Goal: Navigation & Orientation: Find specific page/section

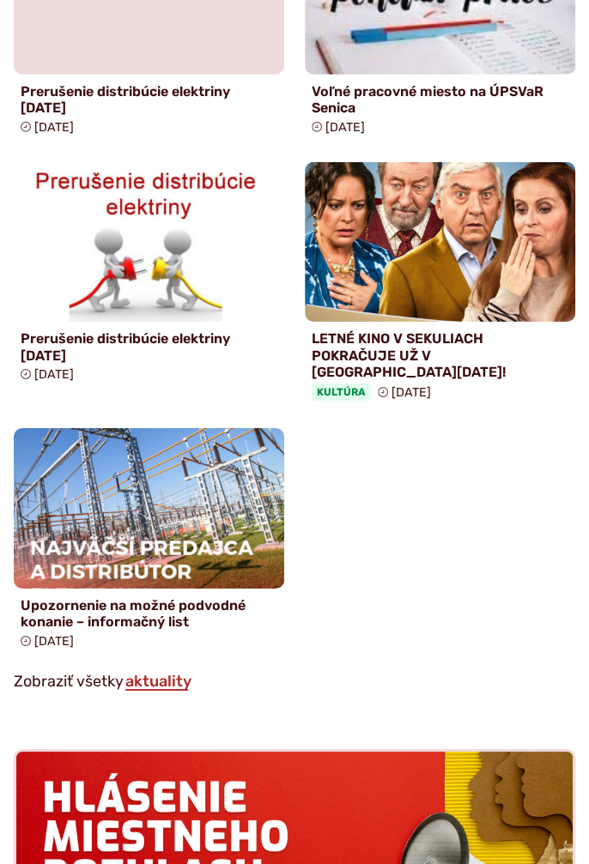
scroll to position [1551, 0]
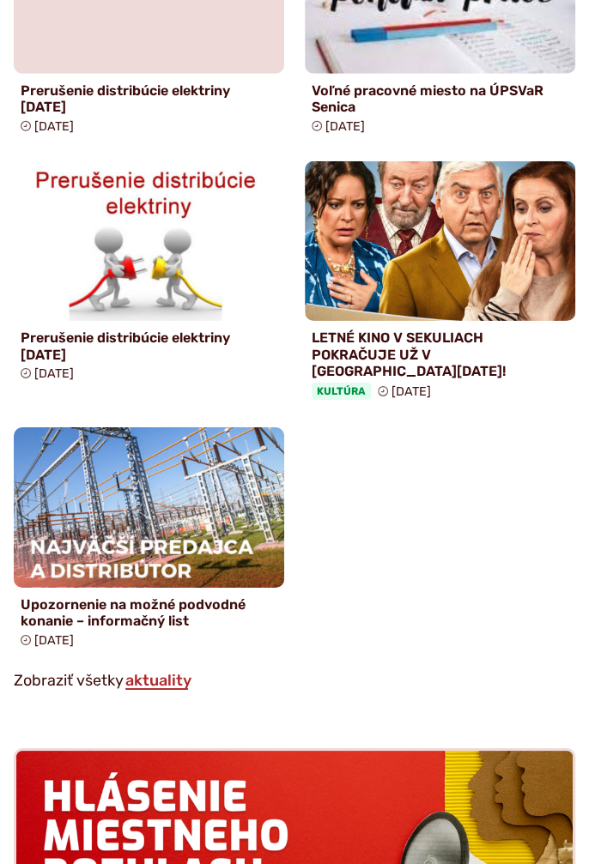
click at [166, 671] on link "aktuality" at bounding box center [158, 680] width 69 height 19
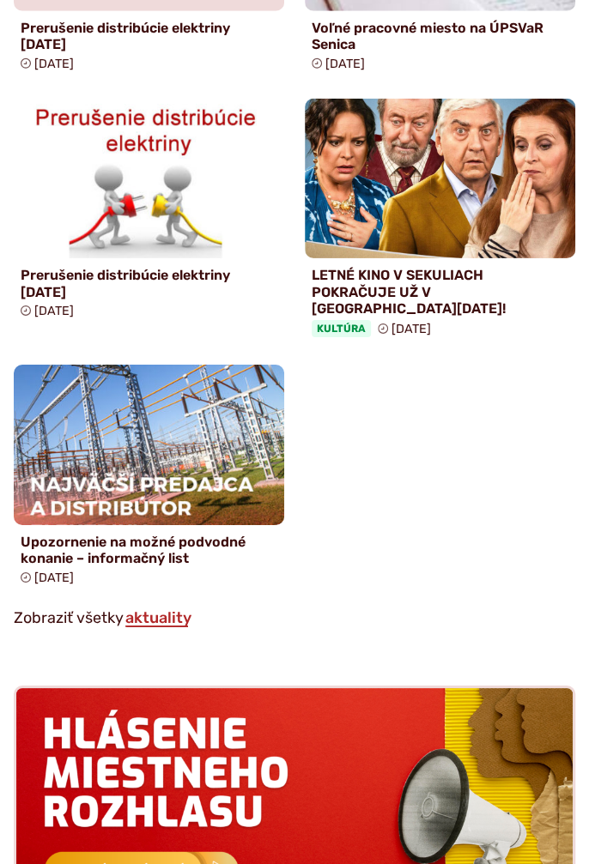
scroll to position [1634, 0]
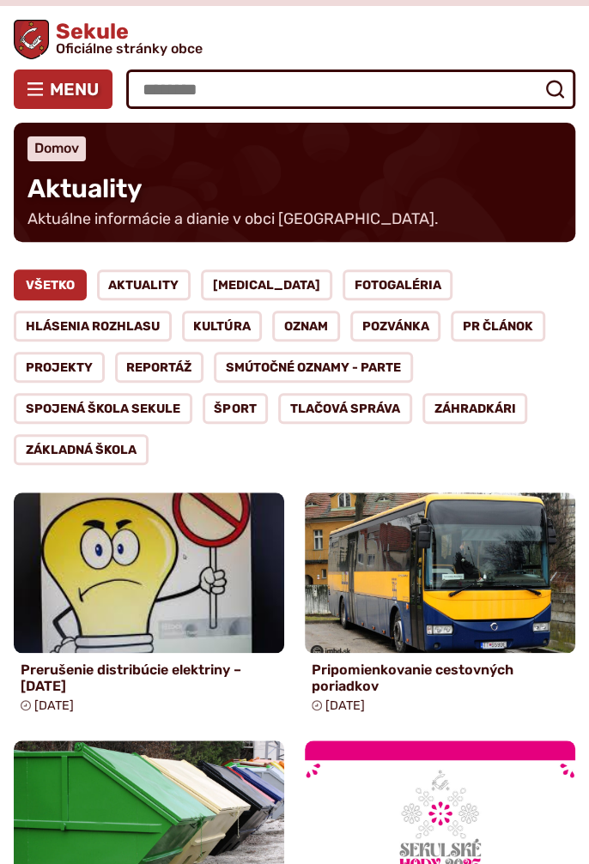
scroll to position [29, 0]
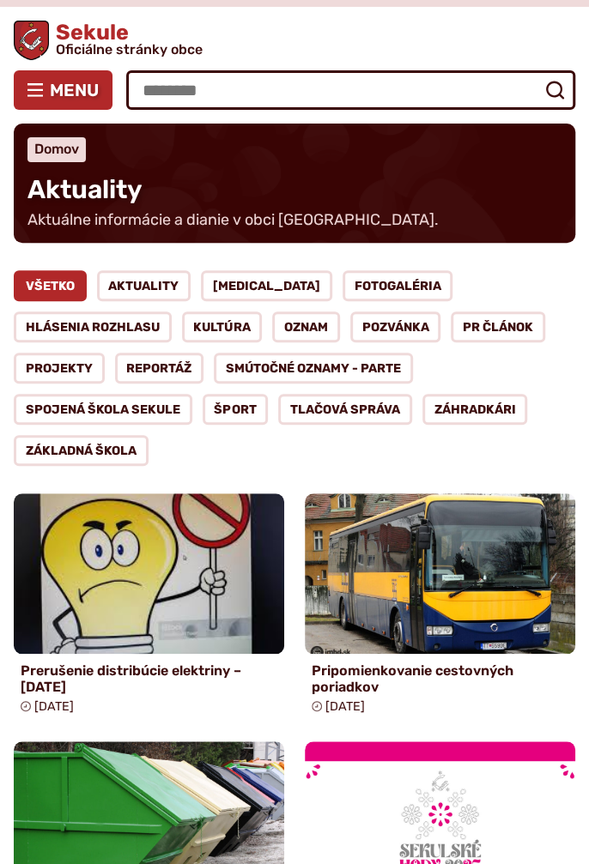
click at [272, 329] on link "Oznam" at bounding box center [306, 326] width 68 height 31
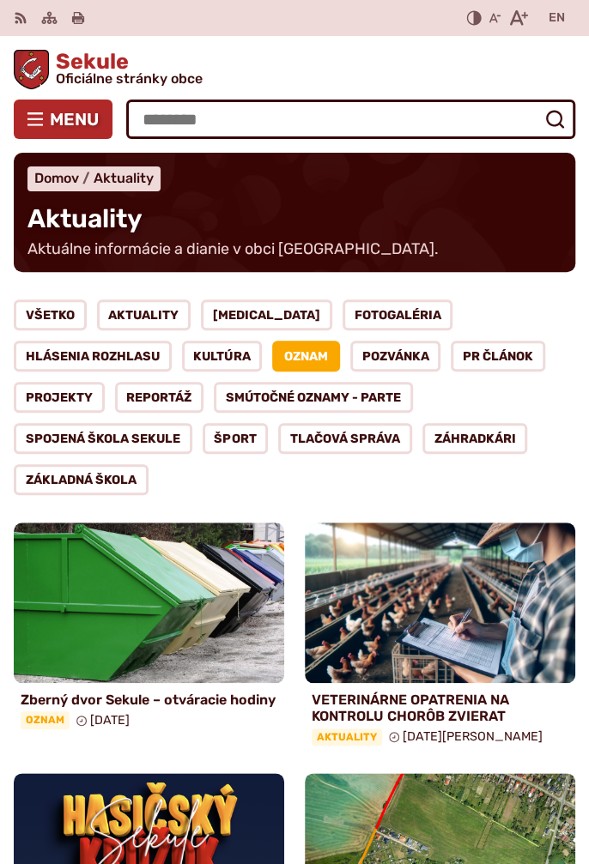
click at [172, 341] on link "Hlásenia rozhlasu" at bounding box center [93, 356] width 158 height 31
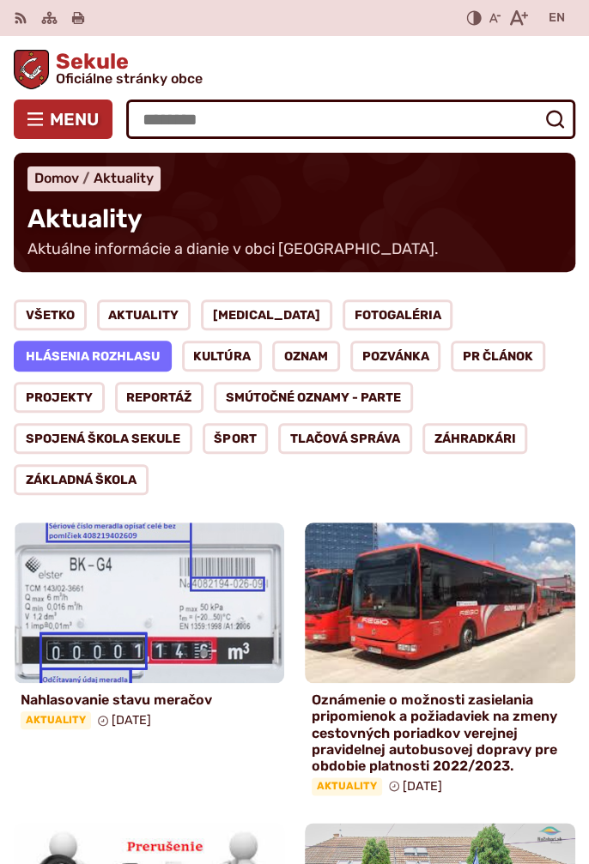
click at [221, 396] on link "Smútočné oznamy - parte" at bounding box center [313, 397] width 199 height 31
